Goal: Task Accomplishment & Management: Use online tool/utility

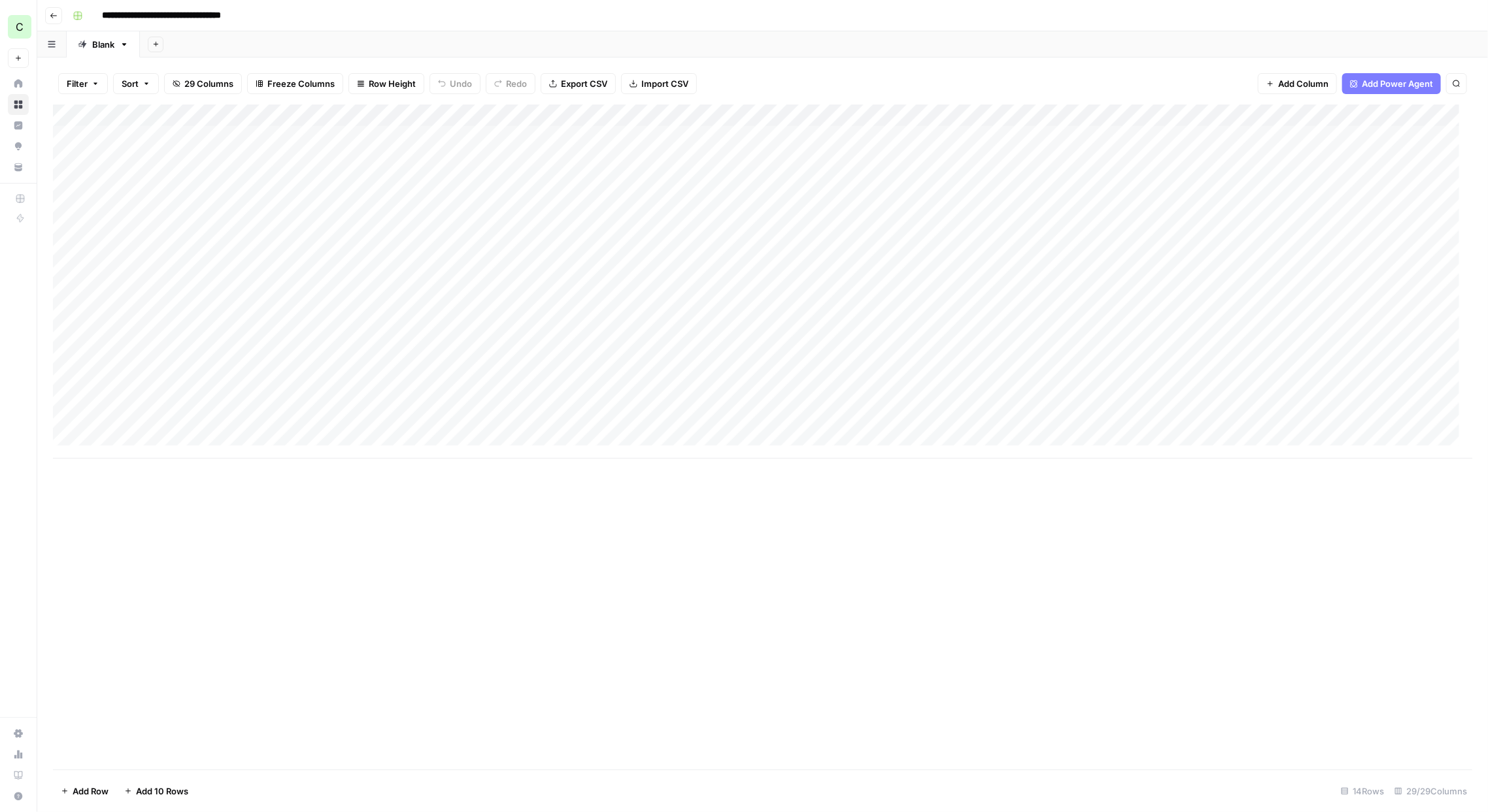
click at [460, 200] on div "Add Column" at bounding box center [762, 281] width 1420 height 354
click at [459, 200] on div "Add Column" at bounding box center [762, 281] width 1420 height 354
click at [465, 304] on button "Published" at bounding box center [449, 301] width 50 height 16
click at [496, 476] on div "Add Column" at bounding box center [762, 437] width 1420 height 665
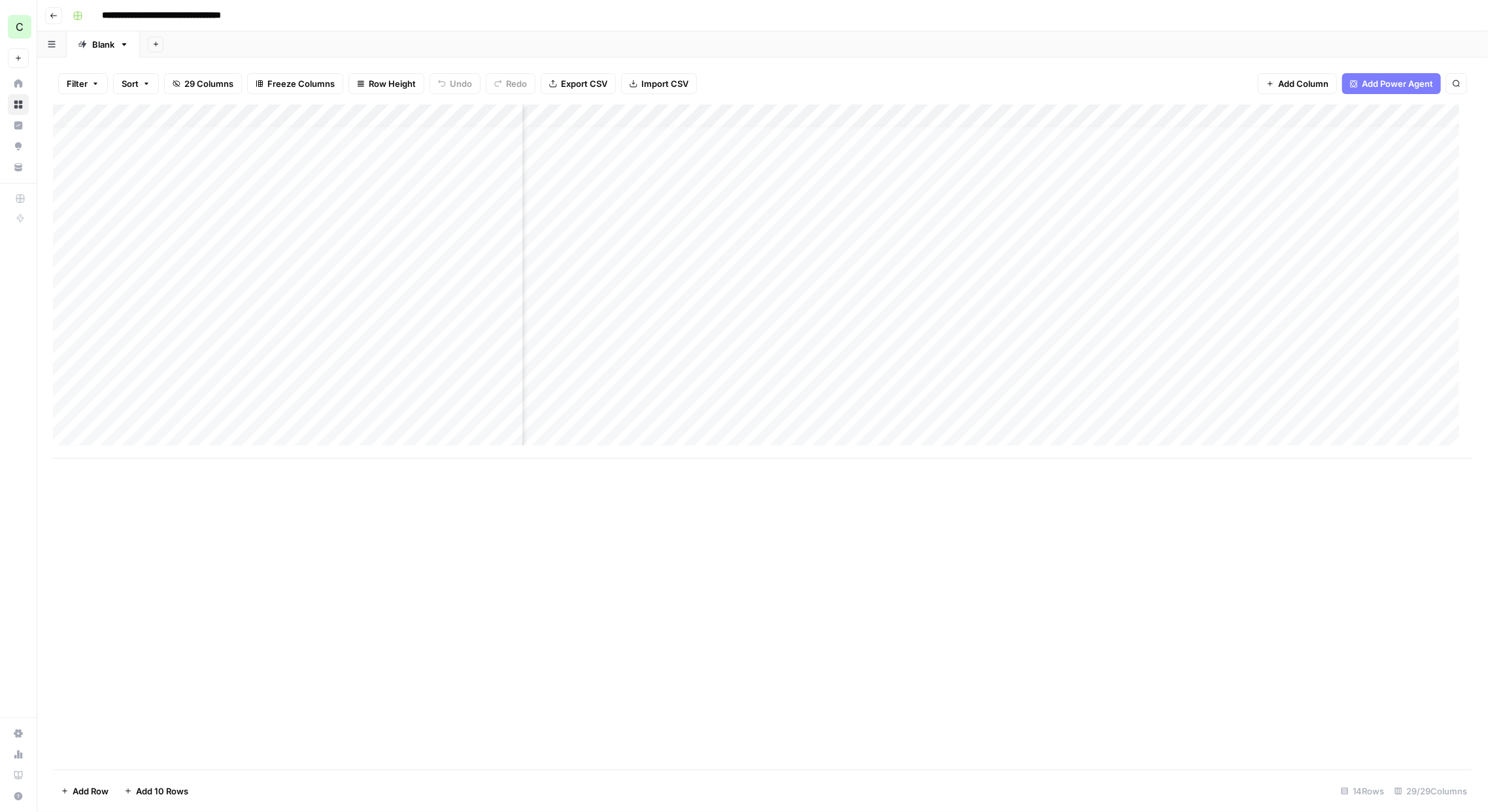
click at [1156, 217] on div "Add Column" at bounding box center [762, 281] width 1420 height 354
click at [450, 210] on div "Add Column" at bounding box center [762, 281] width 1420 height 354
click at [458, 306] on button "Published" at bounding box center [449, 311] width 50 height 16
click at [557, 551] on div "Add Column" at bounding box center [762, 437] width 1420 height 665
